Goal: Transaction & Acquisition: Purchase product/service

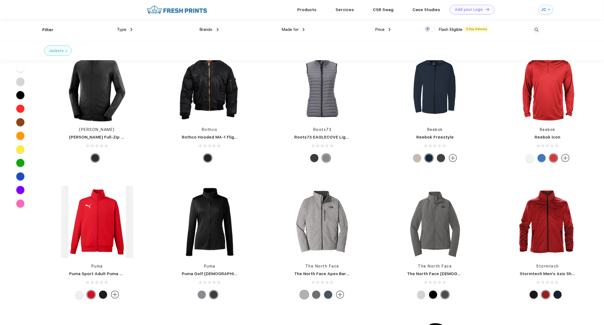
scroll to position [1737, 0]
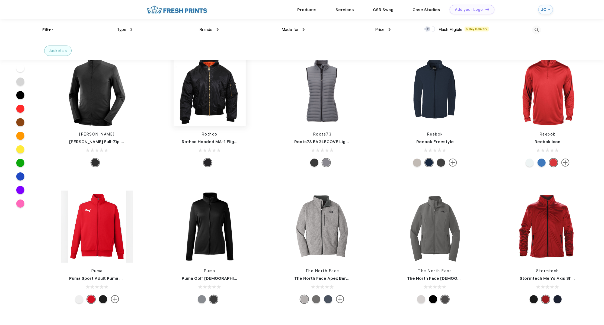
click at [209, 88] on img at bounding box center [210, 90] width 72 height 72
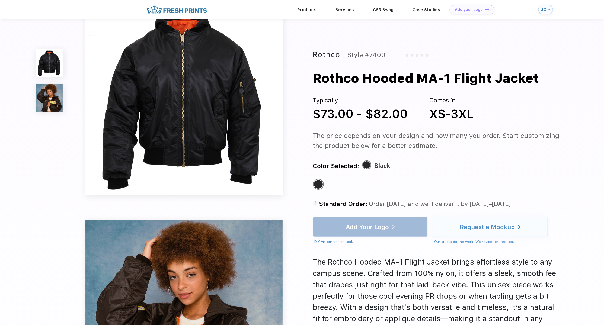
scroll to position [27, 0]
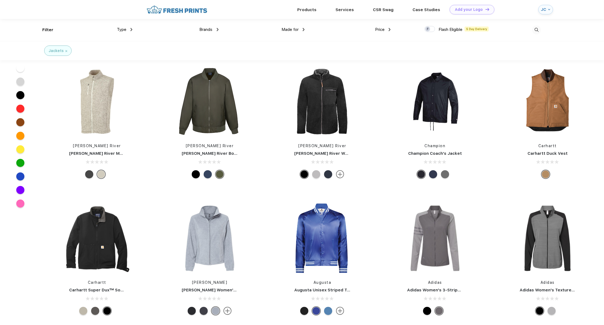
scroll to position [3502, 0]
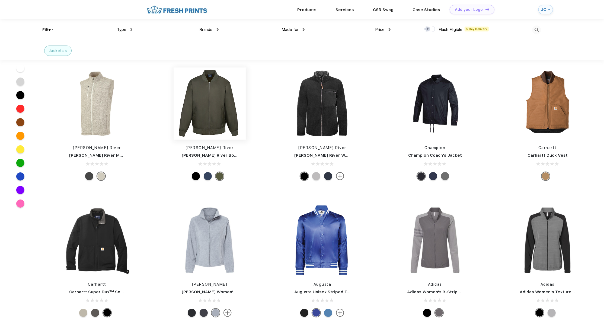
click at [196, 106] on img at bounding box center [210, 104] width 72 height 72
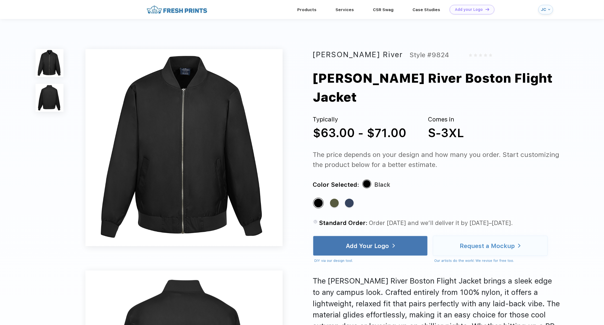
click at [54, 98] on img at bounding box center [50, 98] width 28 height 28
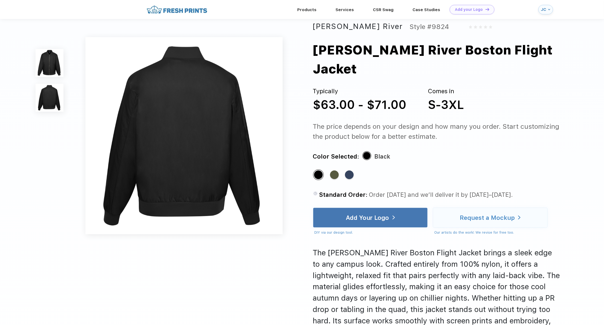
click at [46, 62] on img at bounding box center [50, 63] width 28 height 28
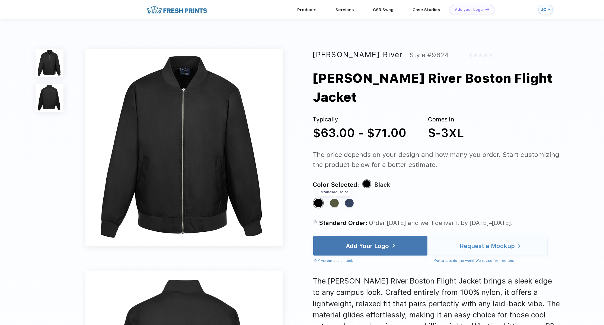
click at [335, 199] on div "Standard Color" at bounding box center [334, 203] width 9 height 9
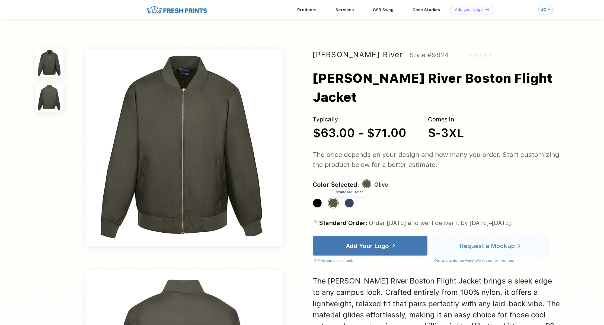
click at [351, 199] on div "Standard Color" at bounding box center [349, 203] width 9 height 9
